Goal: Transaction & Acquisition: Purchase product/service

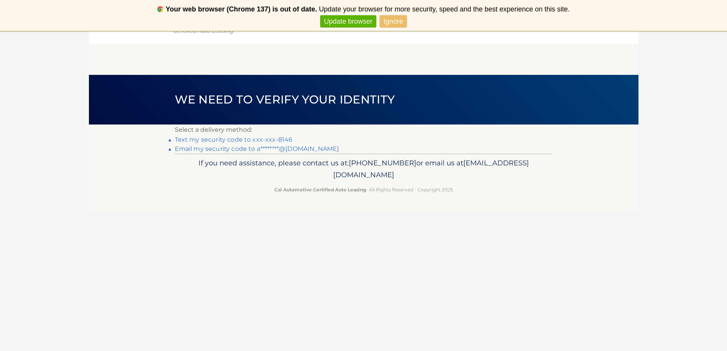
click at [398, 28] on div "Your web browser (Chrome 137) is out of date. Update your browser for more secu…" at bounding box center [363, 15] width 727 height 31
click at [217, 140] on link "Text my security code to xxx-xxx-8146" at bounding box center [234, 139] width 118 height 7
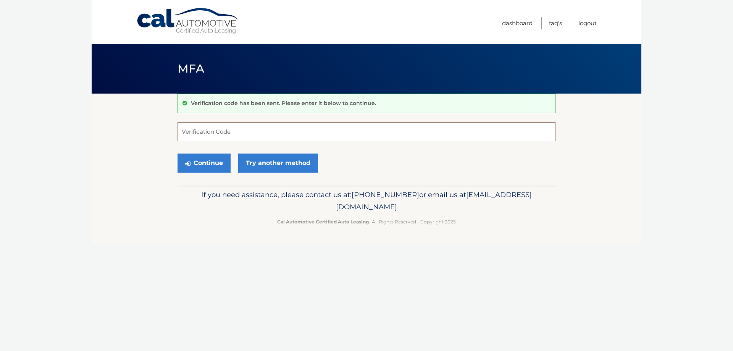
click at [221, 138] on input "Verification Code" at bounding box center [366, 131] width 378 height 19
type input "833095"
click at [177, 153] on button "Continue" at bounding box center [203, 162] width 53 height 19
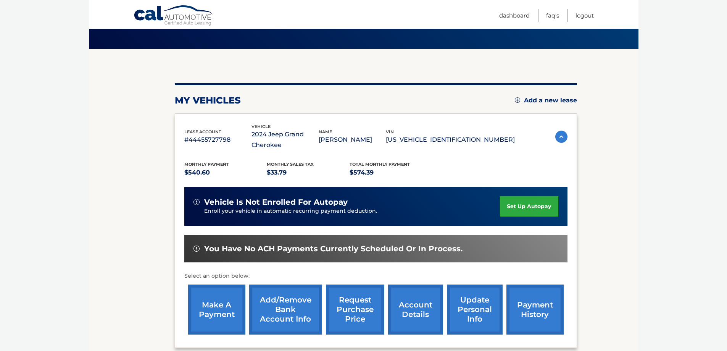
scroll to position [123, 0]
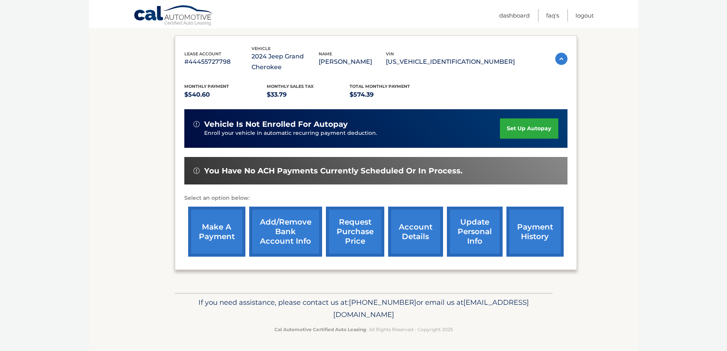
click at [205, 244] on link "make a payment" at bounding box center [216, 231] width 57 height 50
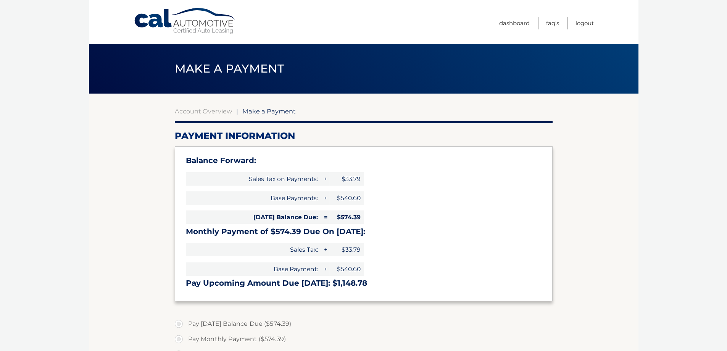
select select "MzJhNjUzNzMtZmI4My00ZjEwLWJmYjItZjNhYmE3YjY0OGY3"
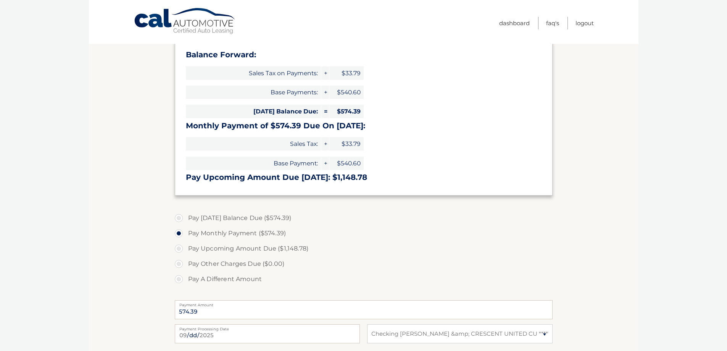
scroll to position [115, 0]
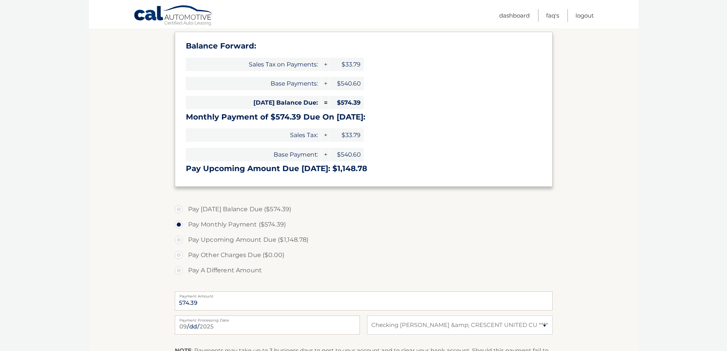
click at [176, 208] on label "Pay Today's Balance Due ($574.39)" at bounding box center [364, 209] width 378 height 15
click at [178, 208] on input "Pay Today's Balance Due ($574.39)" at bounding box center [182, 208] width 8 height 12
radio input "true"
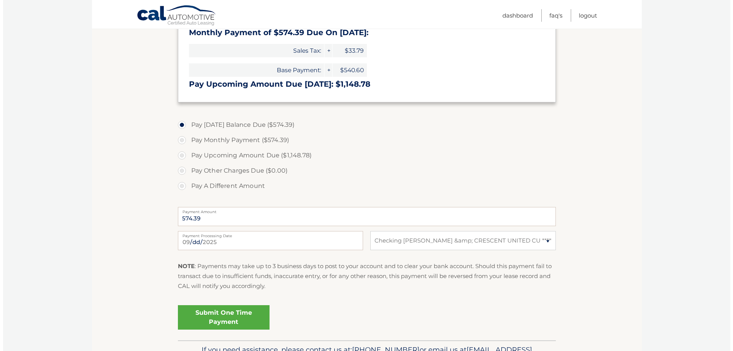
scroll to position [229, 0]
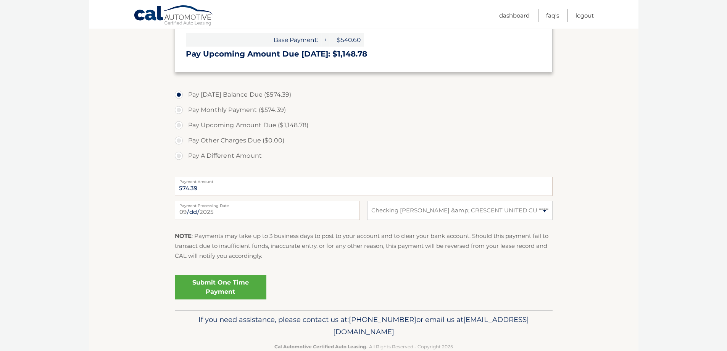
click at [208, 286] on link "Submit One Time Payment" at bounding box center [221, 287] width 92 height 24
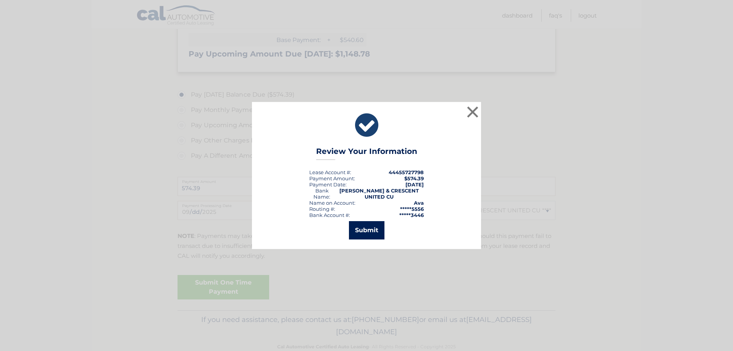
click at [368, 226] on button "Submit" at bounding box center [366, 230] width 35 height 18
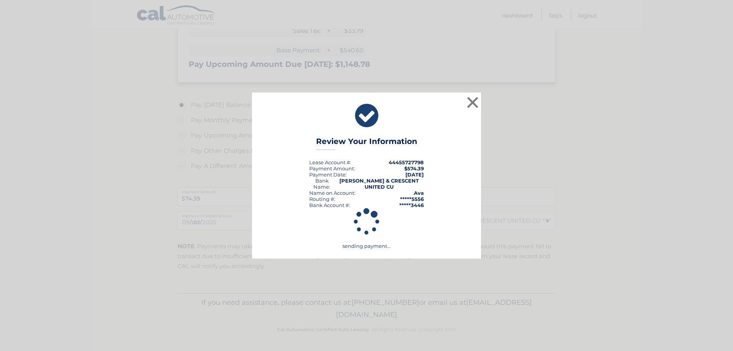
scroll to position [219, 0]
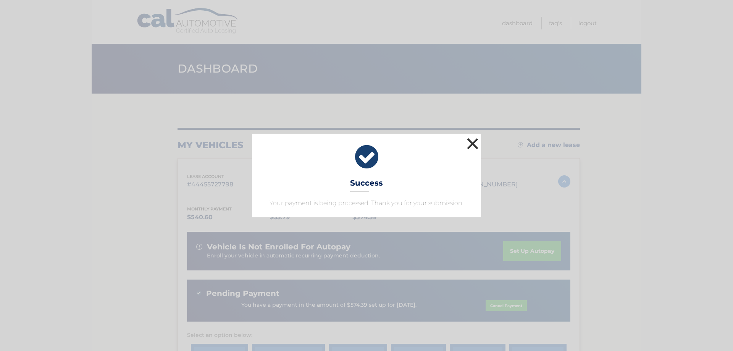
drag, startPoint x: 477, startPoint y: 147, endPoint x: 463, endPoint y: 200, distance: 54.7
click at [477, 147] on button "×" at bounding box center [472, 143] width 15 height 15
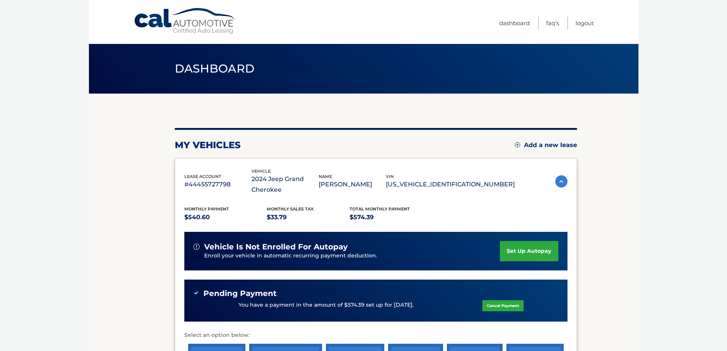
click at [210, 31] on link "Cal Automotive" at bounding box center [185, 21] width 103 height 27
